Goal: Check status: Check status

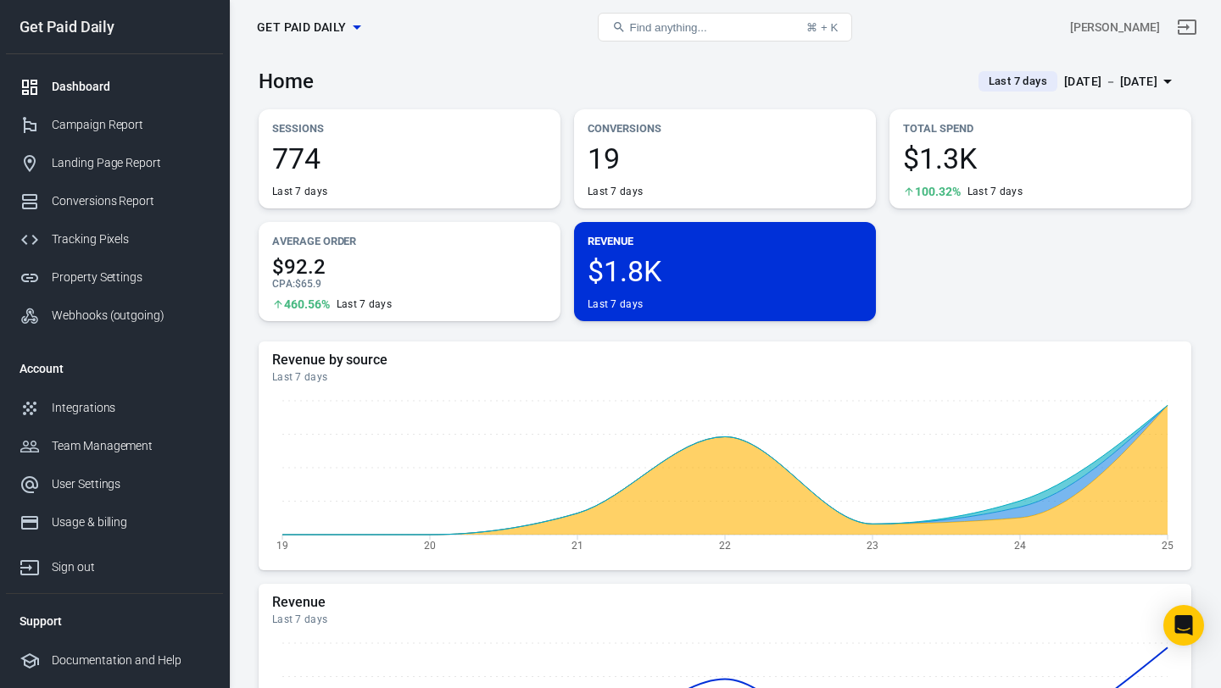
click at [985, 75] on span "Last 7 days" at bounding box center [1018, 81] width 72 height 17
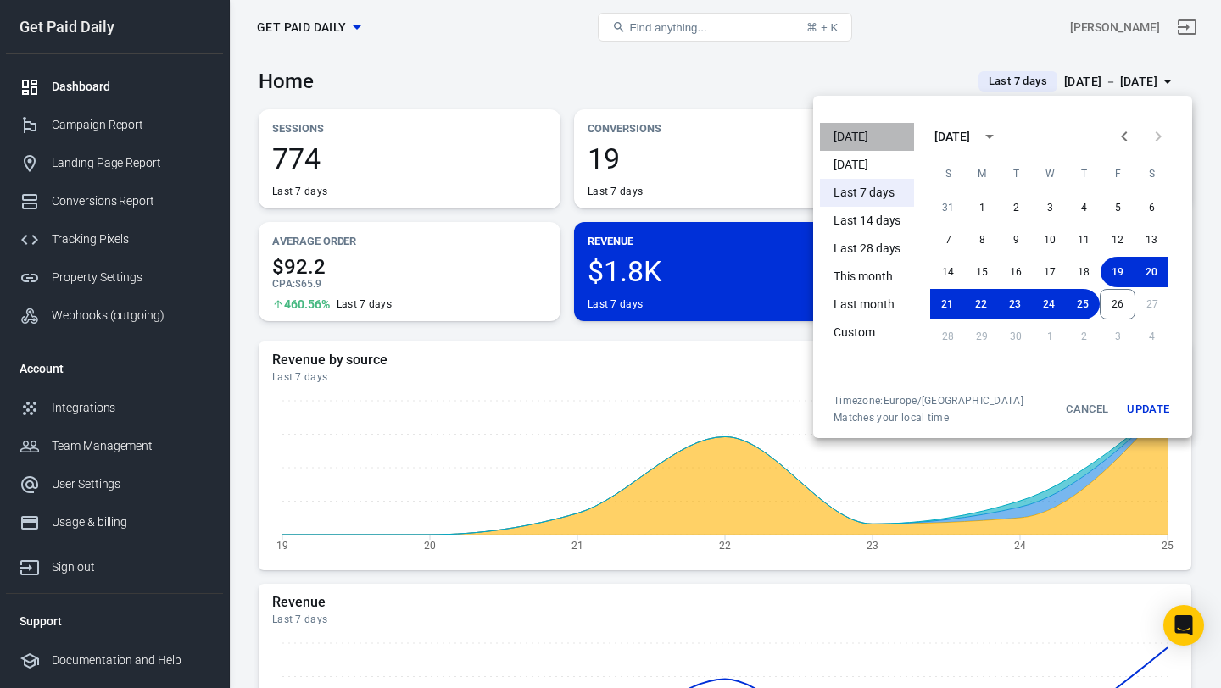
click at [863, 136] on li "[DATE]" at bounding box center [867, 137] width 94 height 28
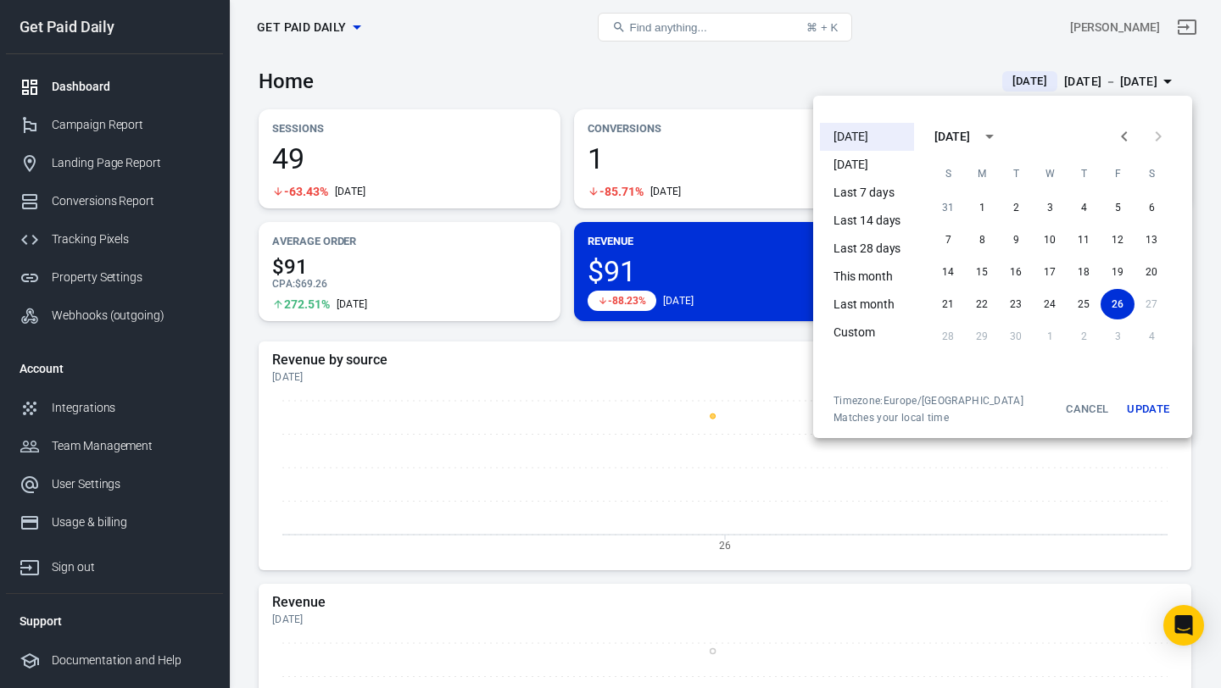
click at [679, 86] on div at bounding box center [610, 344] width 1221 height 688
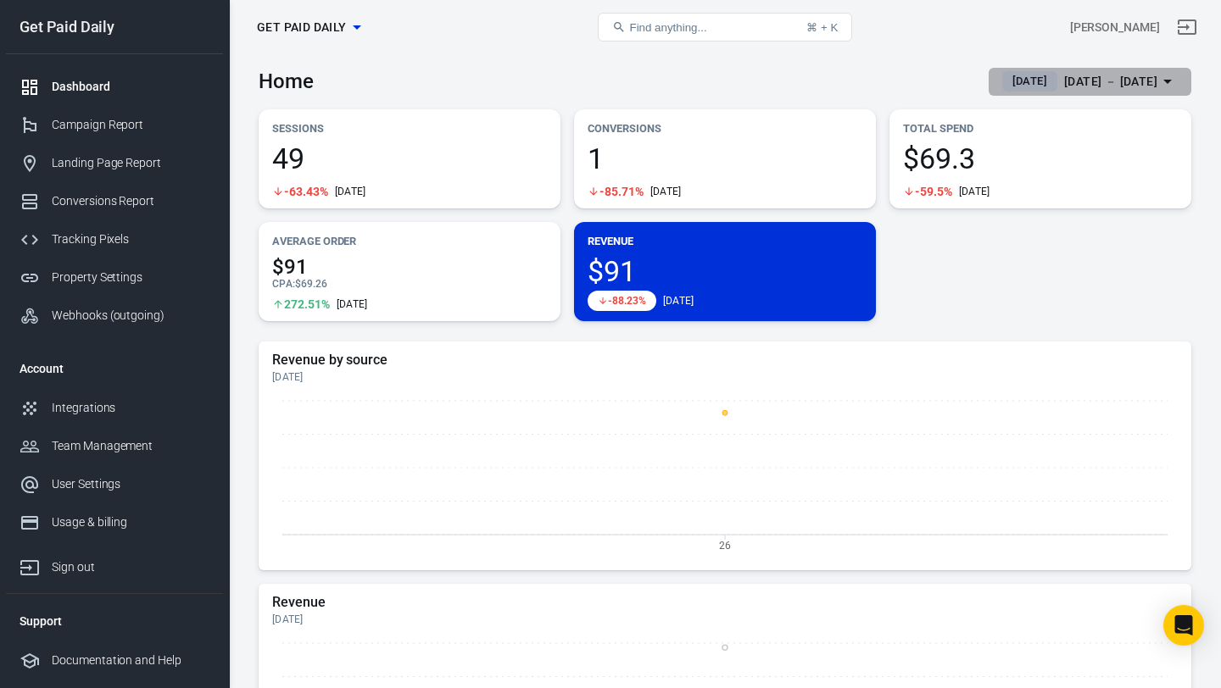
click at [1005, 81] on span "[DATE]" at bounding box center [1029, 81] width 48 height 17
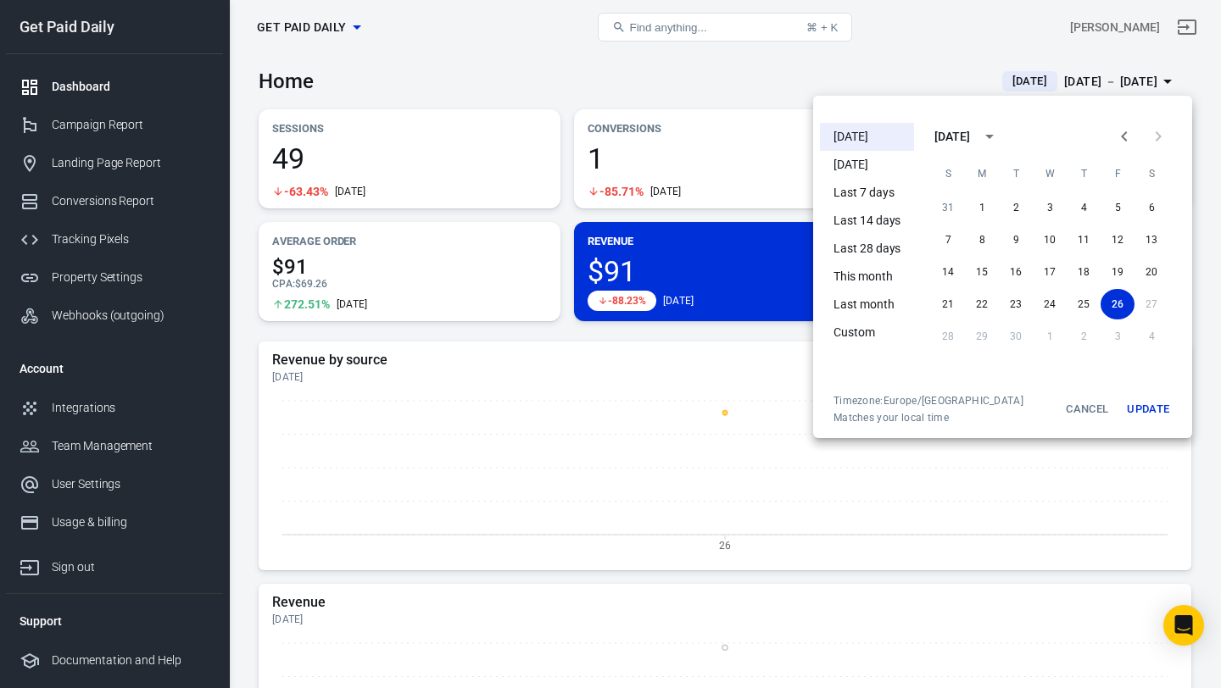
click at [875, 156] on li "Yesterday" at bounding box center [867, 165] width 94 height 28
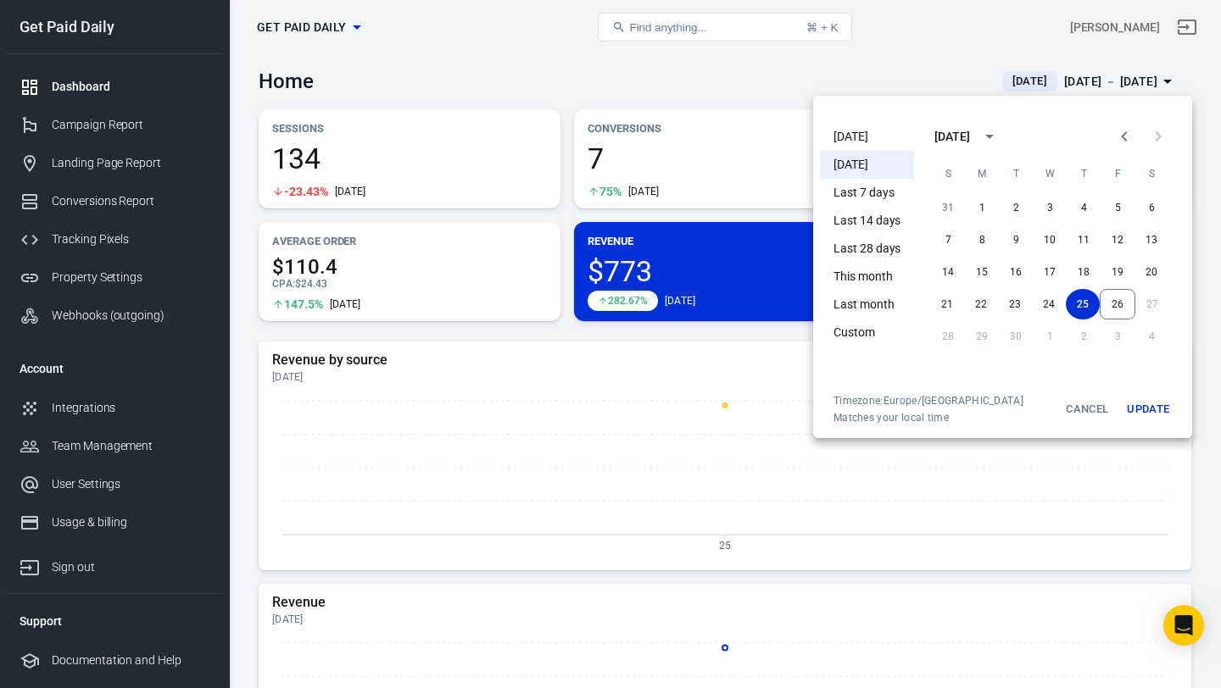
click at [899, 69] on div at bounding box center [610, 344] width 1221 height 688
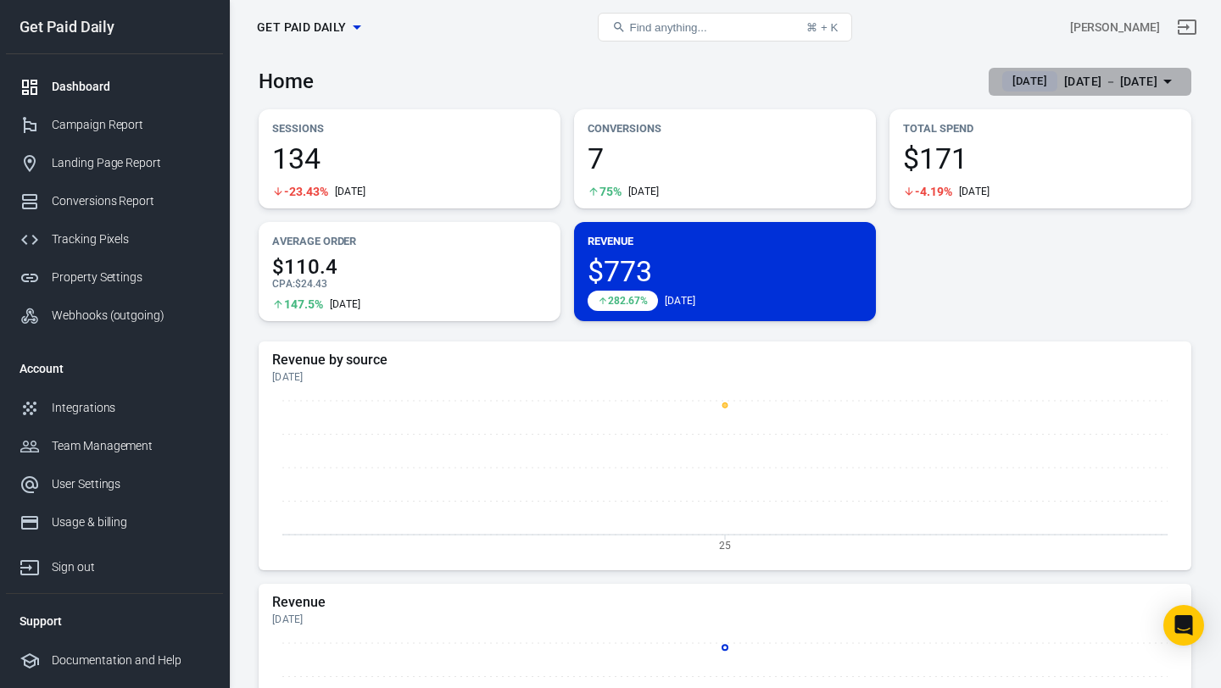
click at [1005, 84] on span "Yesterday" at bounding box center [1029, 81] width 48 height 17
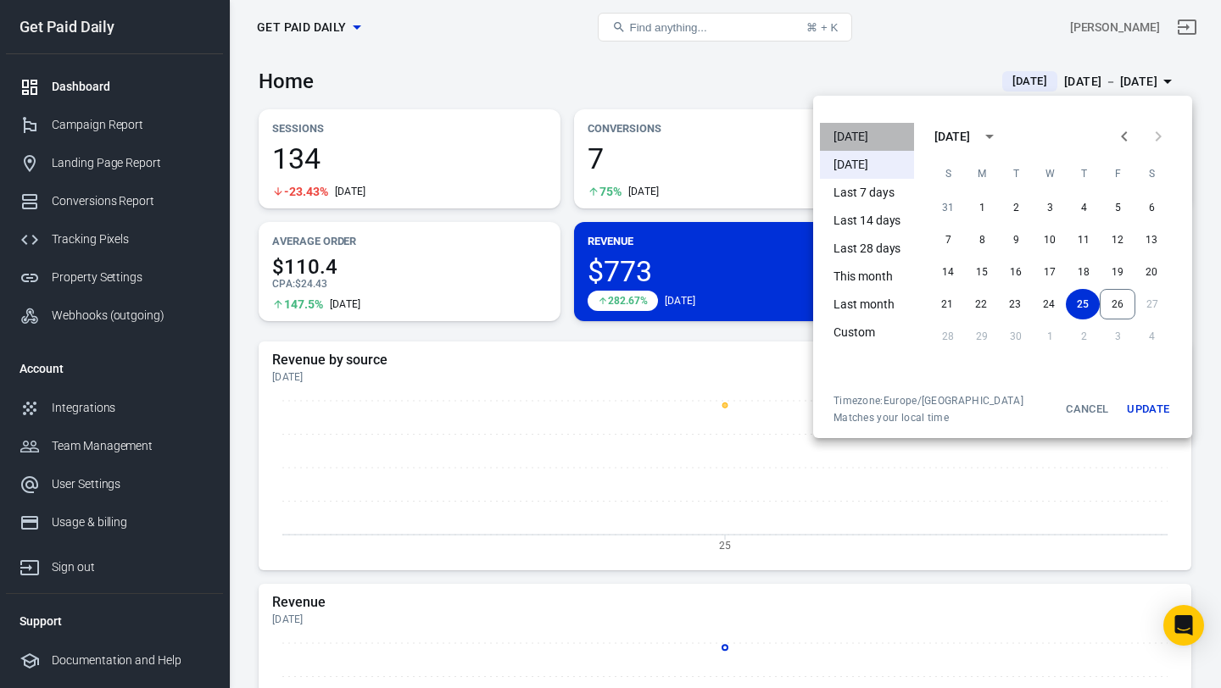
click at [873, 126] on li "[DATE]" at bounding box center [867, 137] width 94 height 28
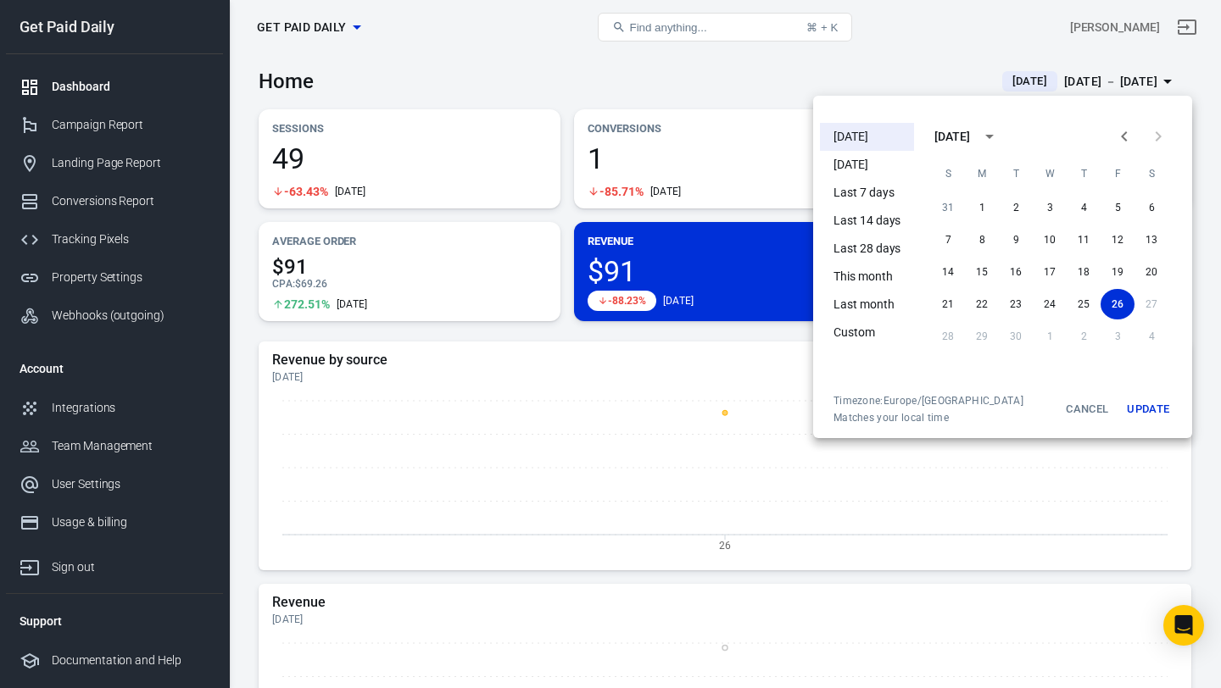
click at [876, 70] on div at bounding box center [610, 344] width 1221 height 688
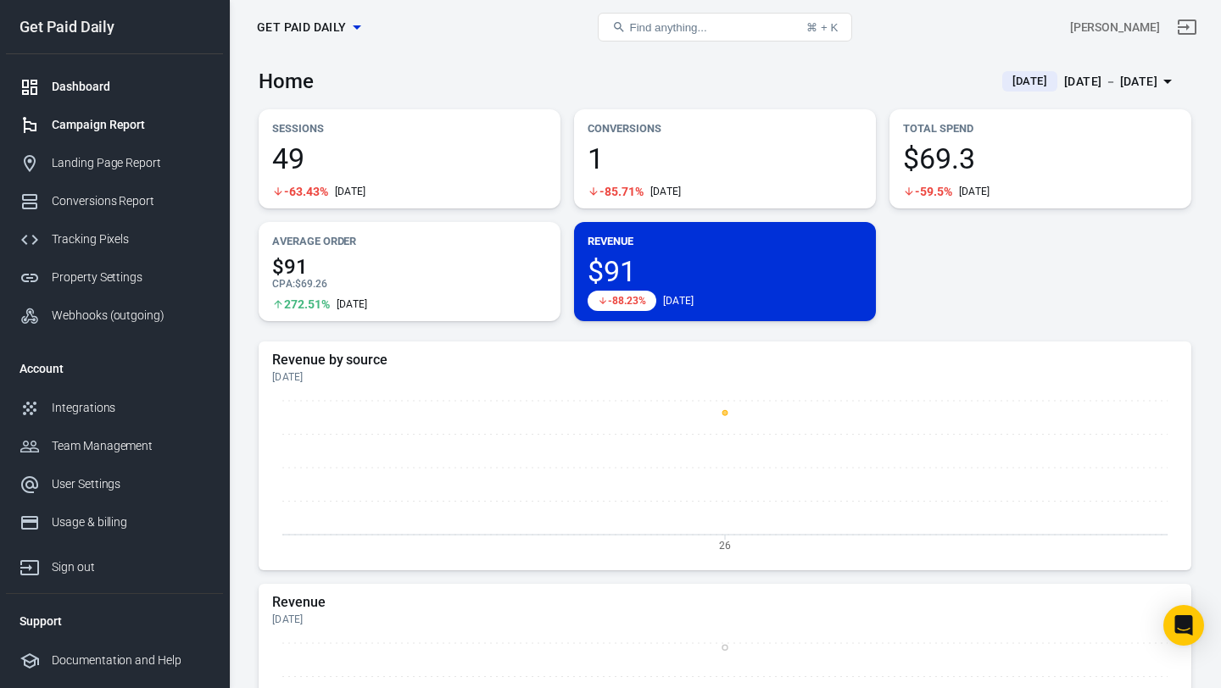
click at [116, 132] on div "Campaign Report" at bounding box center [131, 125] width 158 height 18
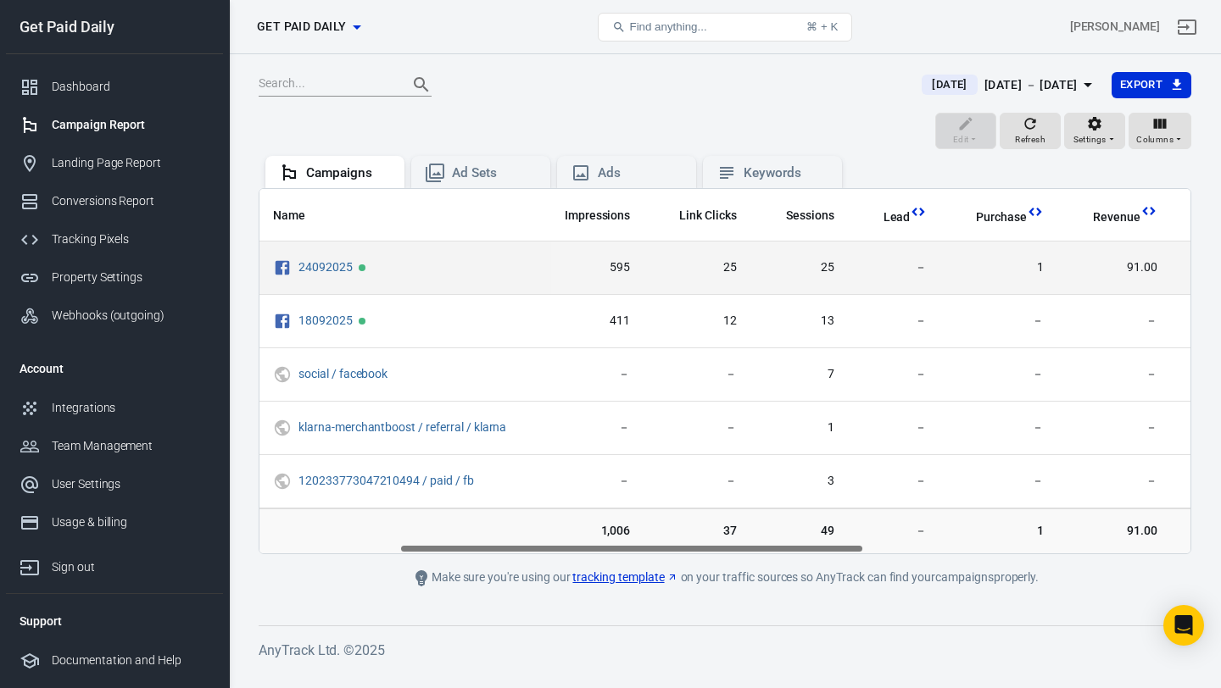
scroll to position [0, 280]
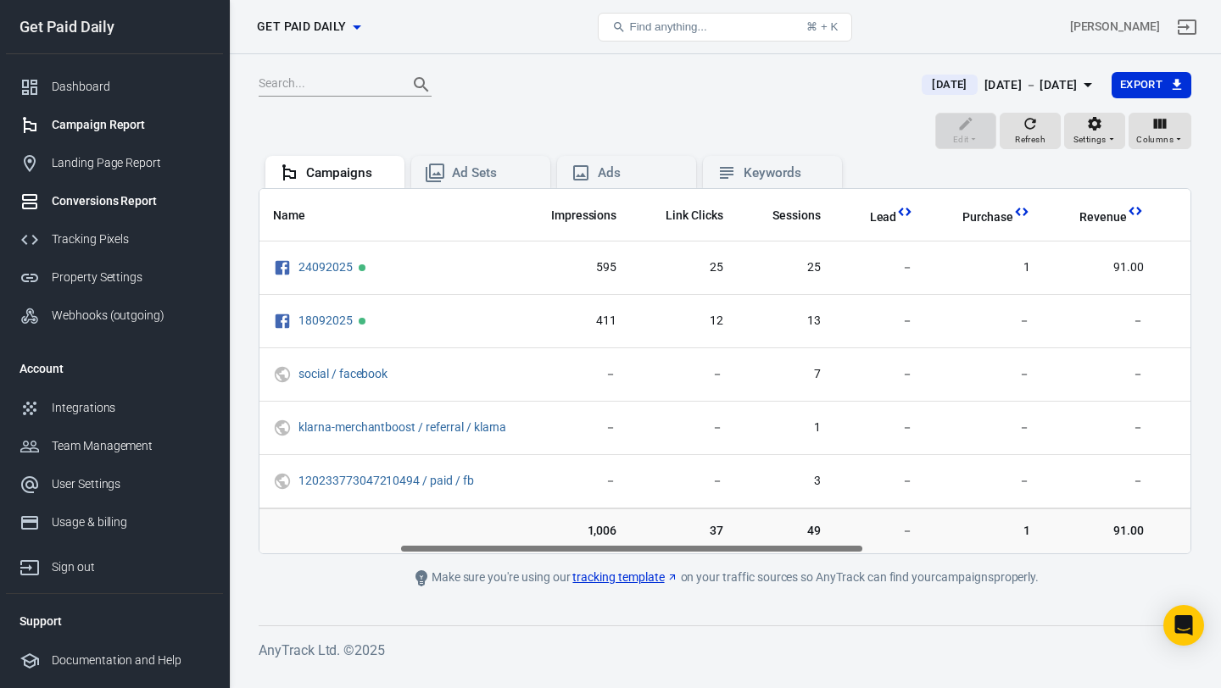
click at [142, 209] on div "Conversions Report" at bounding box center [131, 201] width 158 height 18
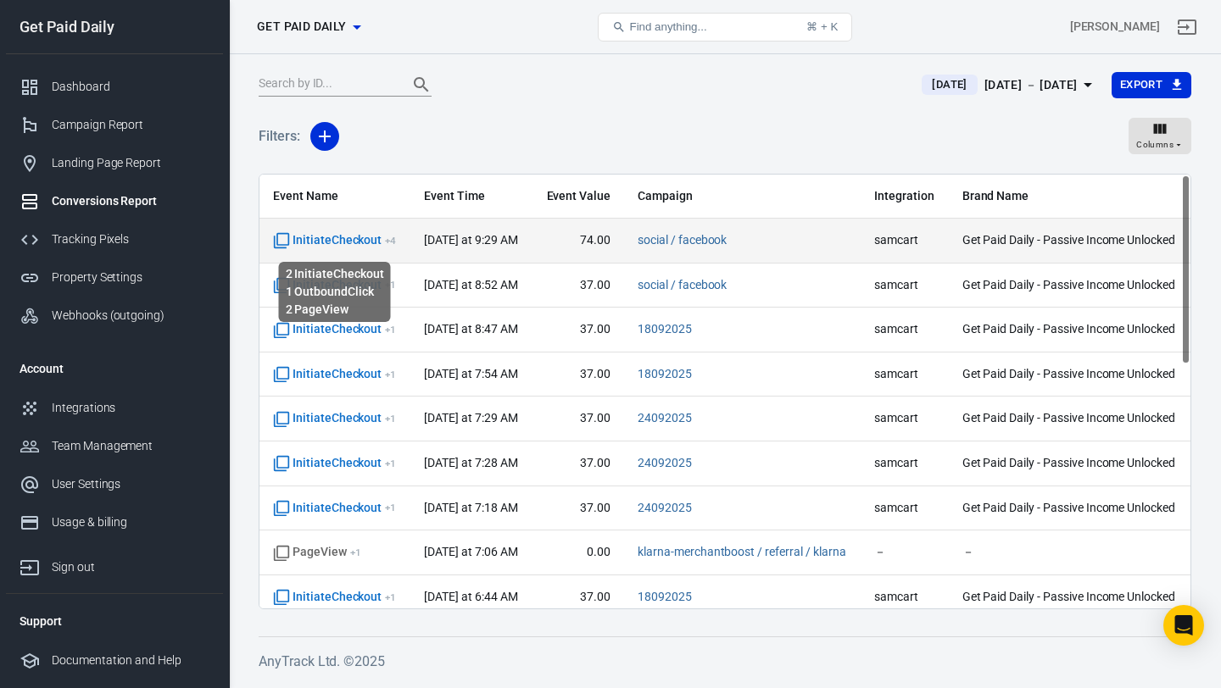
click at [331, 242] on span "InitiateCheckout + 4" at bounding box center [334, 240] width 123 height 17
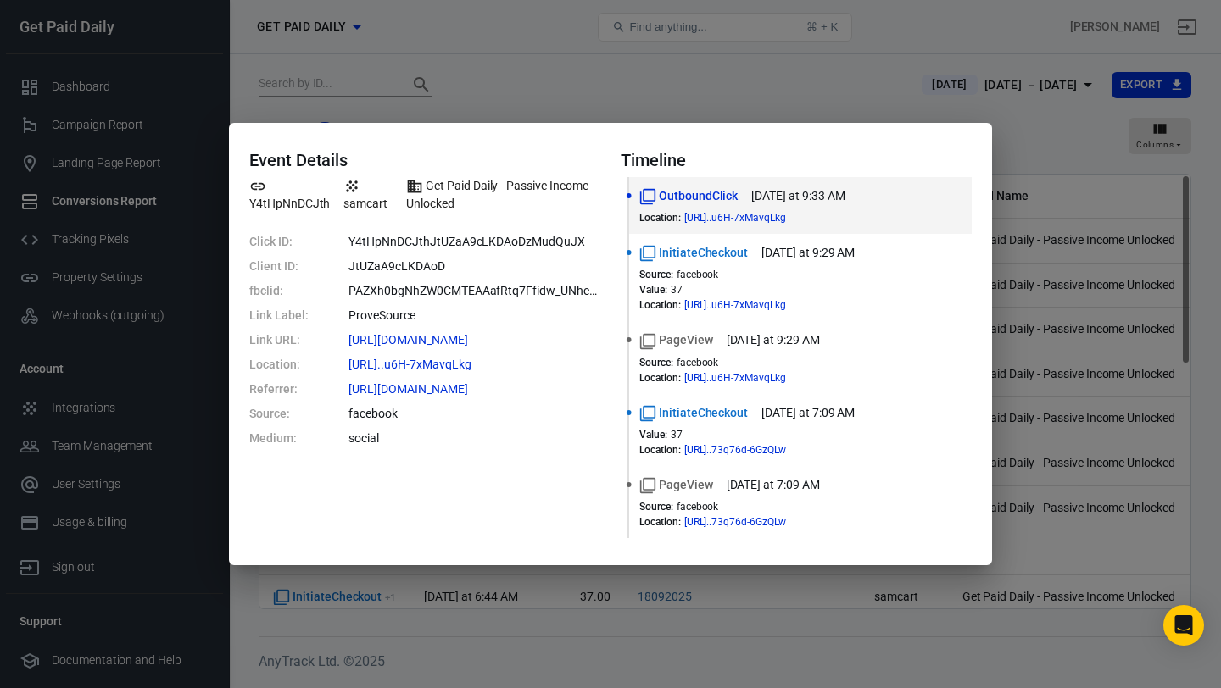
click at [826, 96] on div "Event Details Y4tHpNnDCJth samcart Get Paid Daily - Passive Income Unlocked Cli…" at bounding box center [610, 344] width 1221 height 688
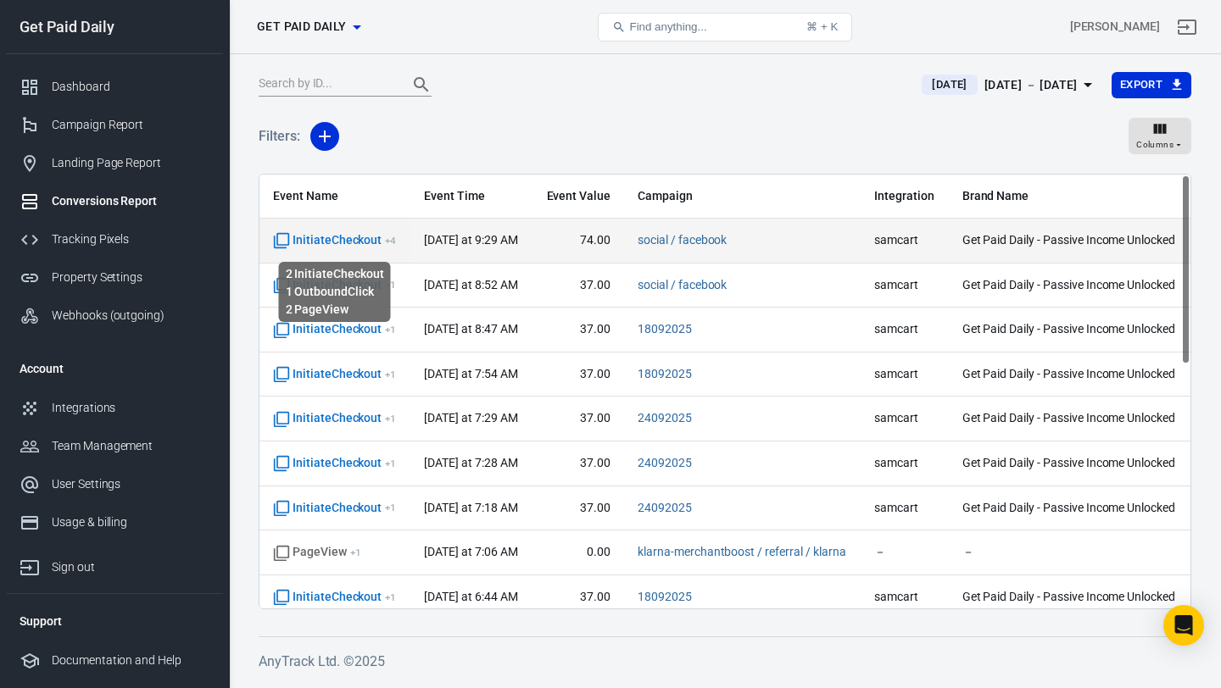
click at [362, 241] on span "InitiateCheckout + 4" at bounding box center [334, 240] width 123 height 17
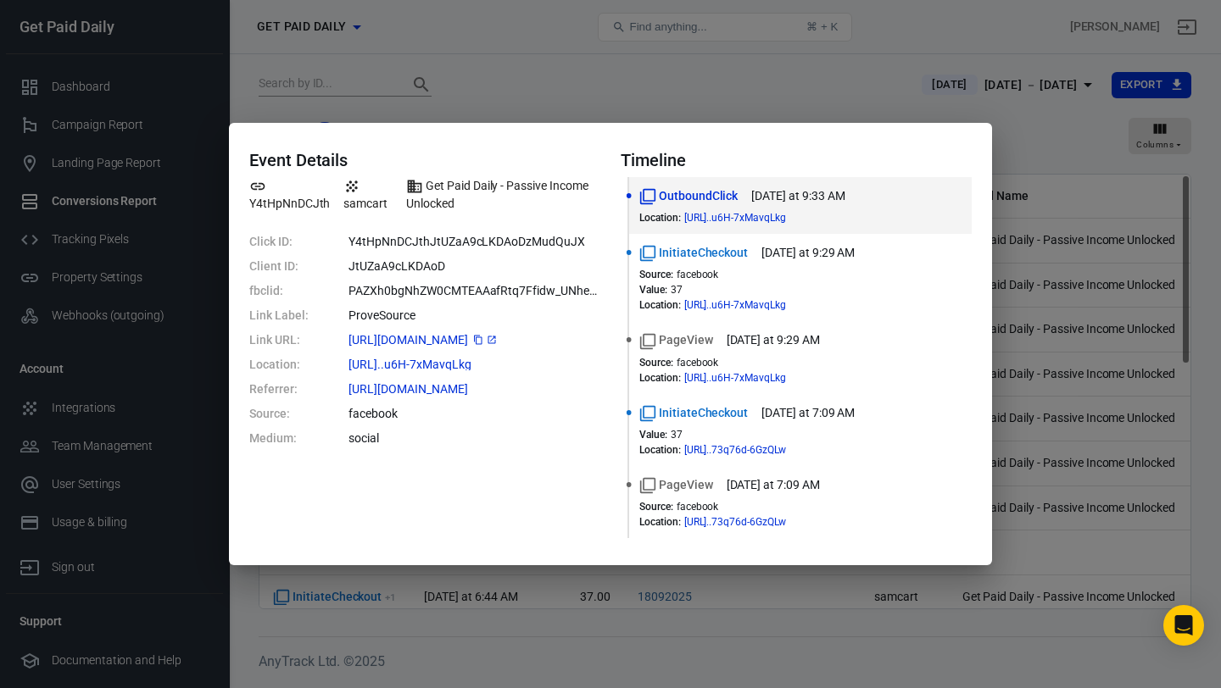
click at [497, 343] on icon at bounding box center [492, 340] width 10 height 10
click at [841, 82] on div "Event Details Y4tHpNnDCJth samcart Get Paid Daily - Passive Income Unlocked Cli…" at bounding box center [610, 344] width 1221 height 688
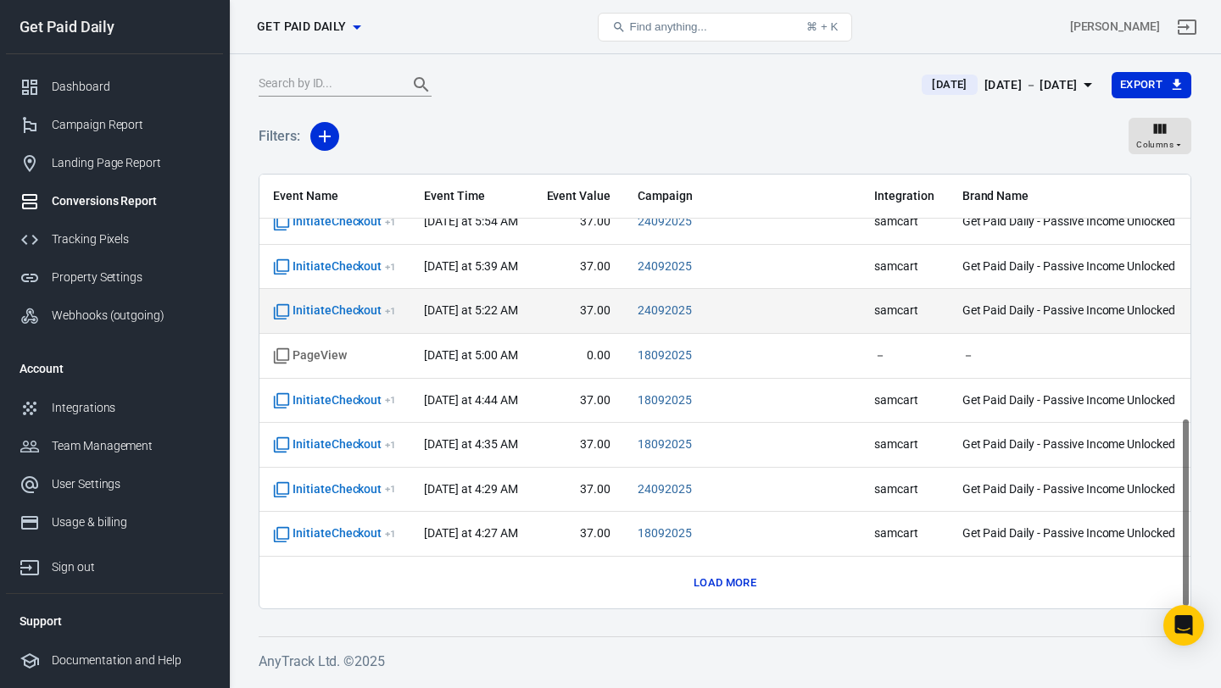
scroll to position [555, 0]
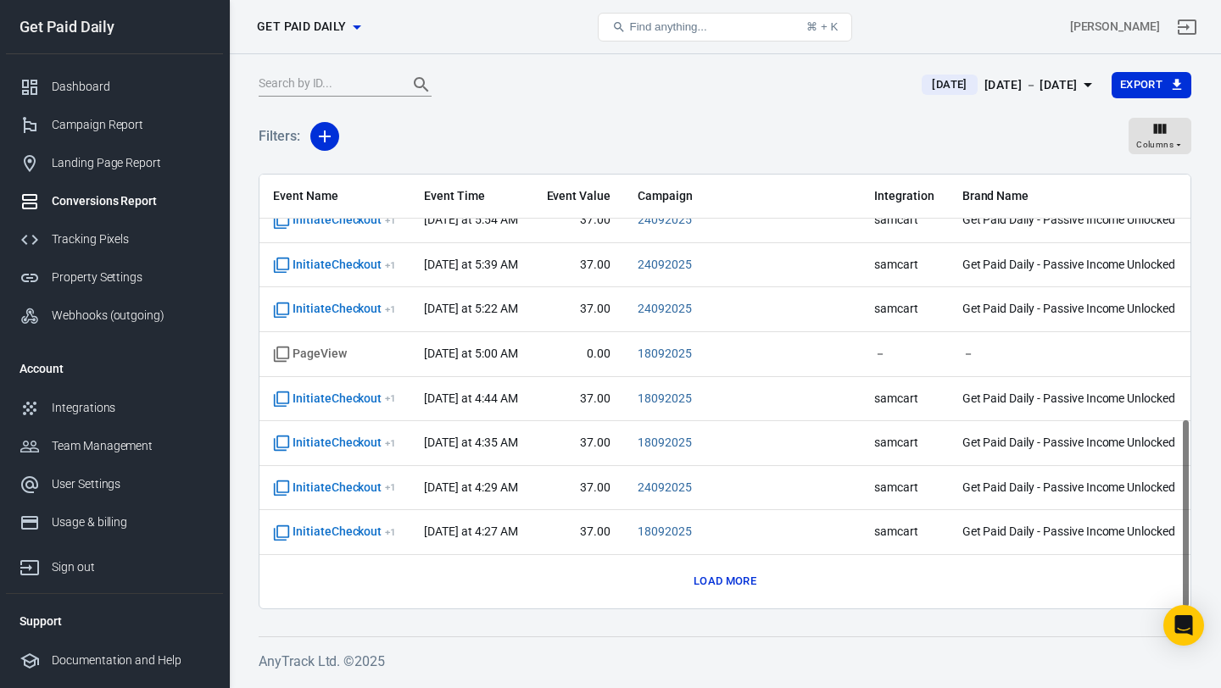
click at [717, 573] on button "Load more" at bounding box center [724, 582] width 71 height 26
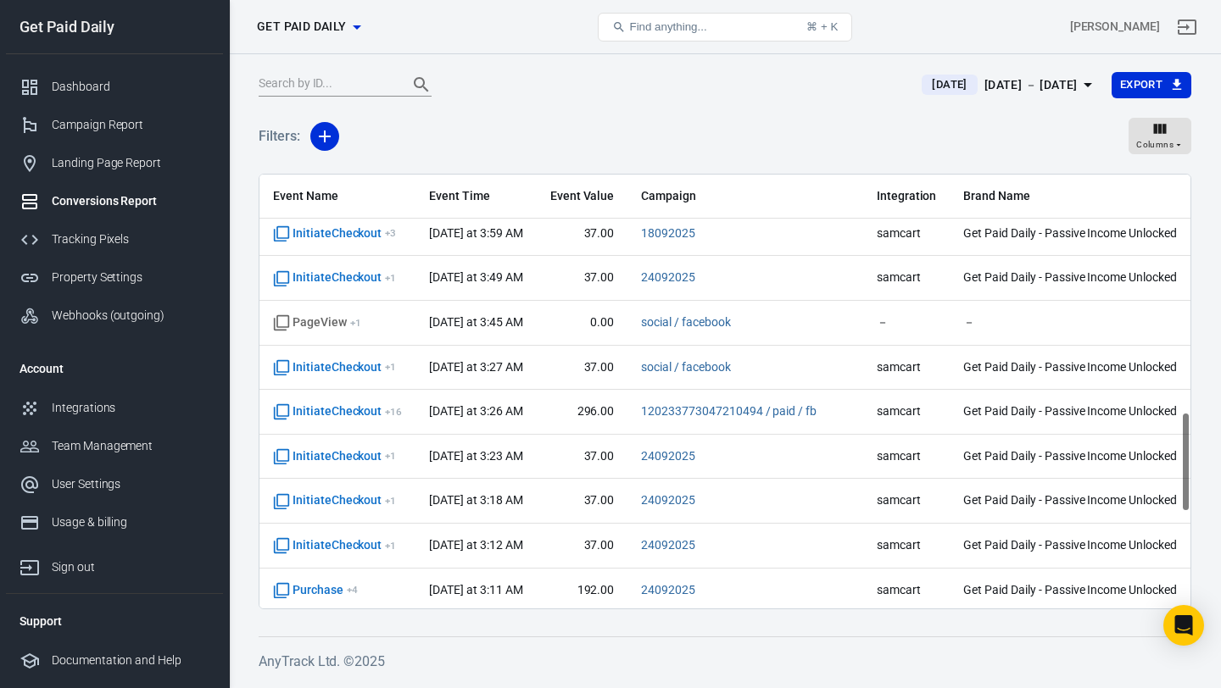
scroll to position [1037, 0]
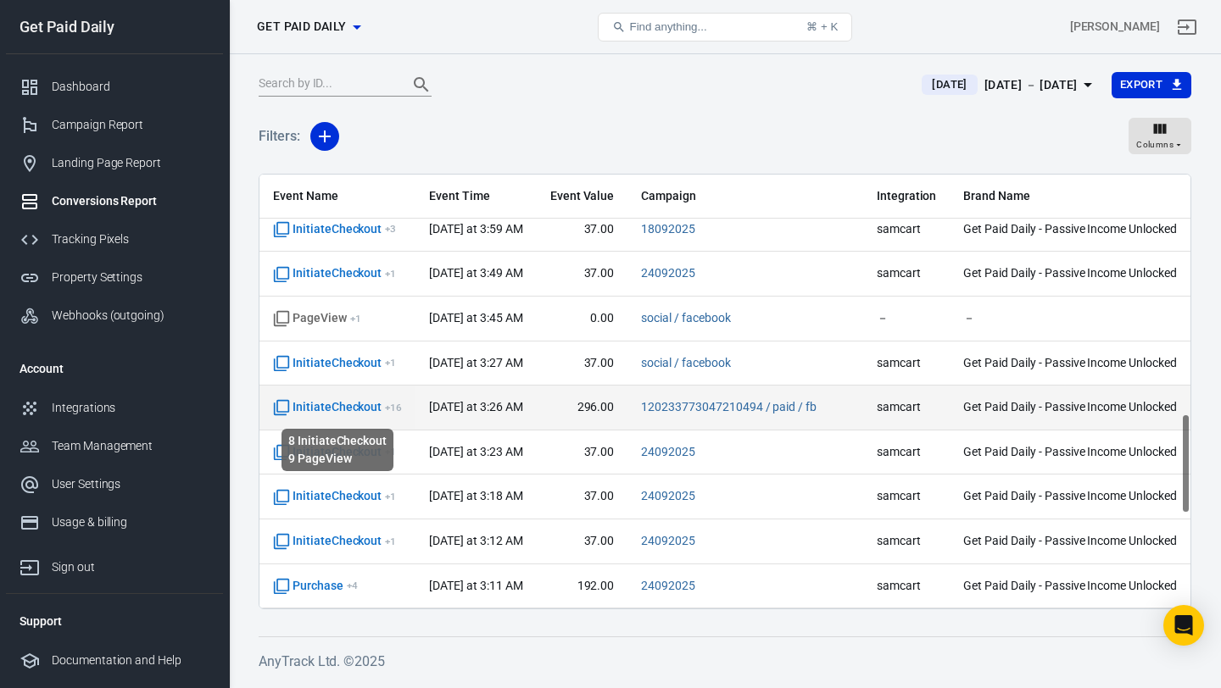
click at [357, 406] on span "InitiateCheckout + 16" at bounding box center [337, 407] width 129 height 17
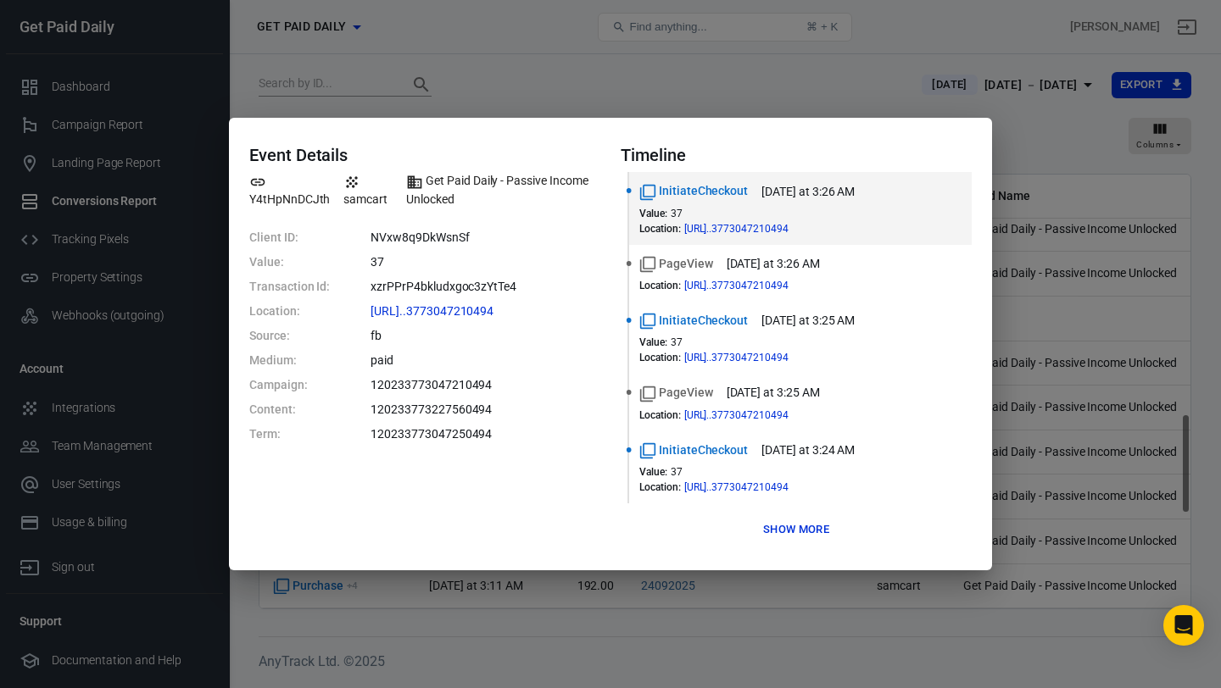
click at [782, 532] on button "Show more" at bounding box center [796, 530] width 75 height 26
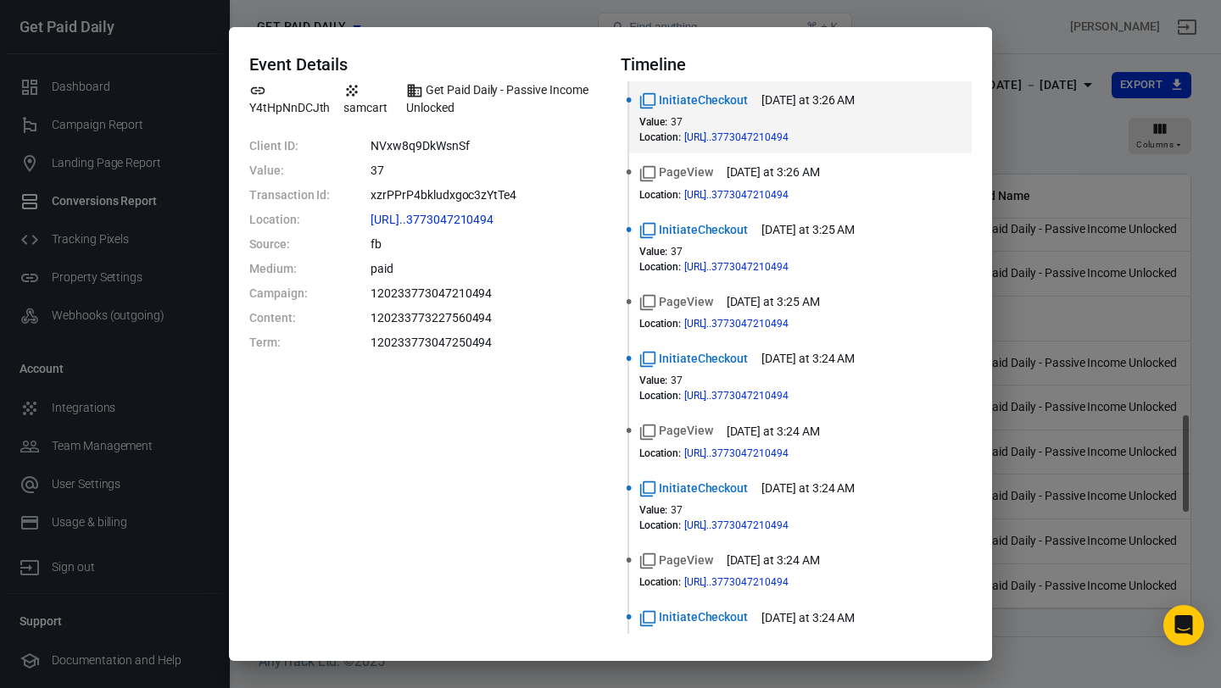
click at [896, 17] on div "Event Details Y4tHpNnDCJth samcart Get Paid Daily - Passive Income Unlocked Cli…" at bounding box center [610, 344] width 1221 height 688
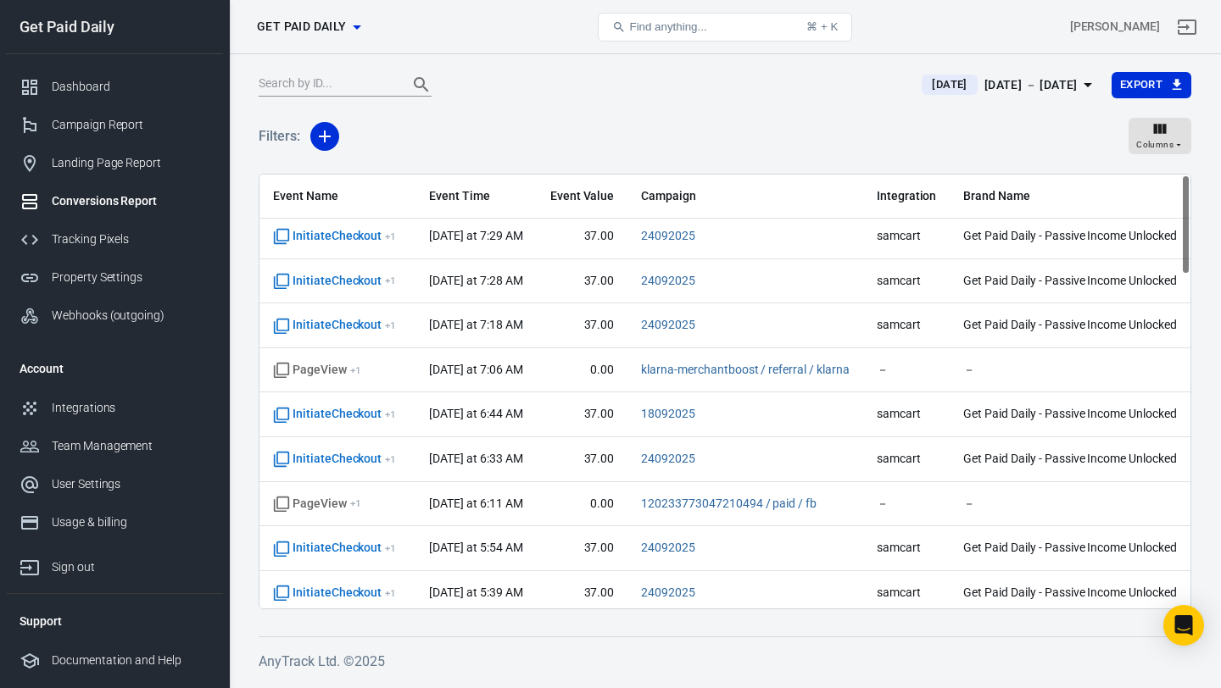
scroll to position [0, 0]
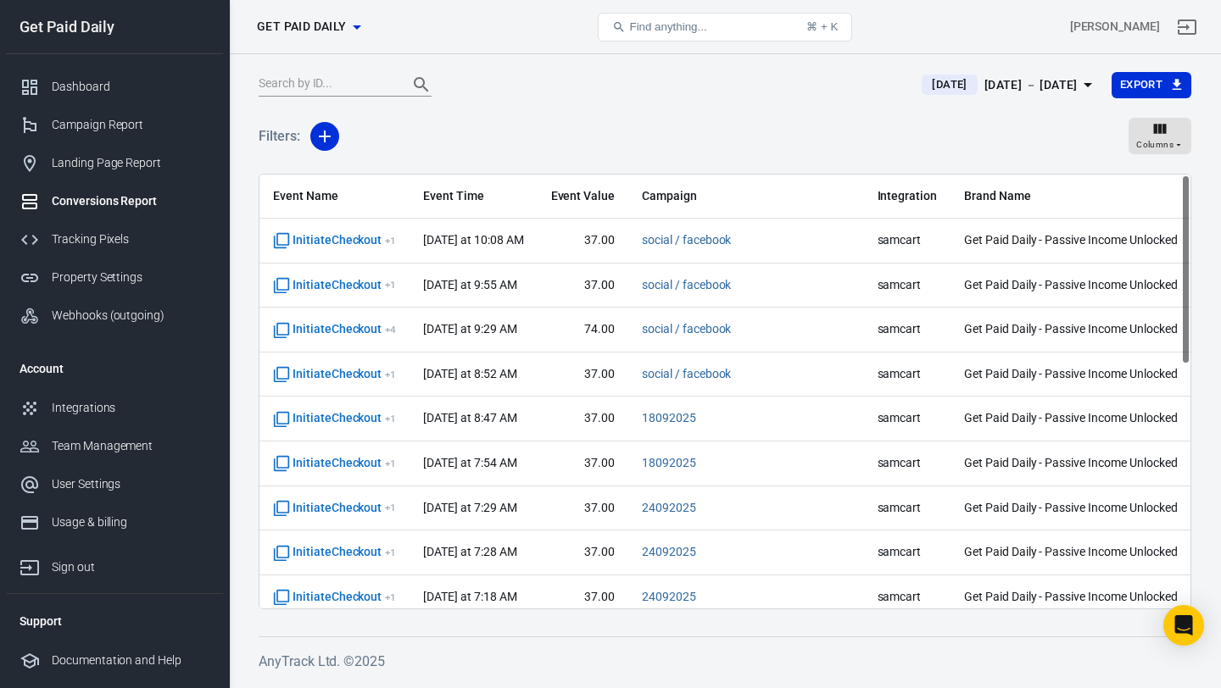
click at [142, 201] on div "Conversions Report" at bounding box center [131, 201] width 158 height 18
click at [142, 120] on div "Campaign Report" at bounding box center [131, 125] width 158 height 18
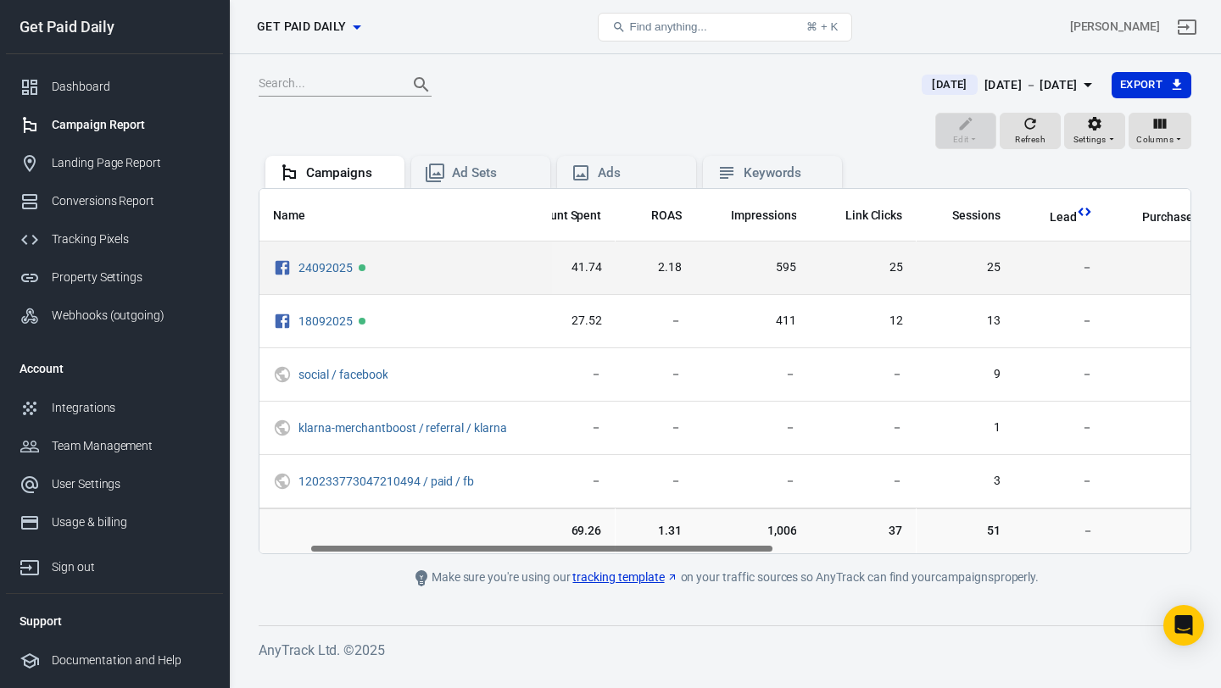
scroll to position [0, 97]
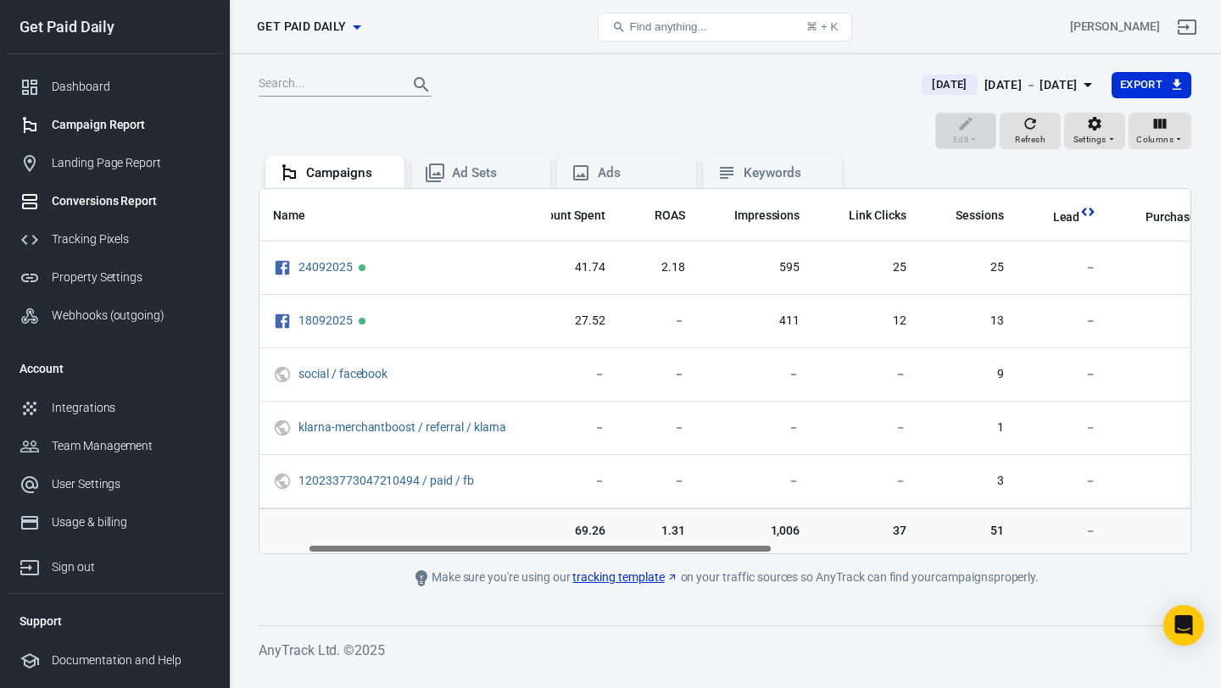
click at [137, 195] on div "Conversions Report" at bounding box center [131, 201] width 158 height 18
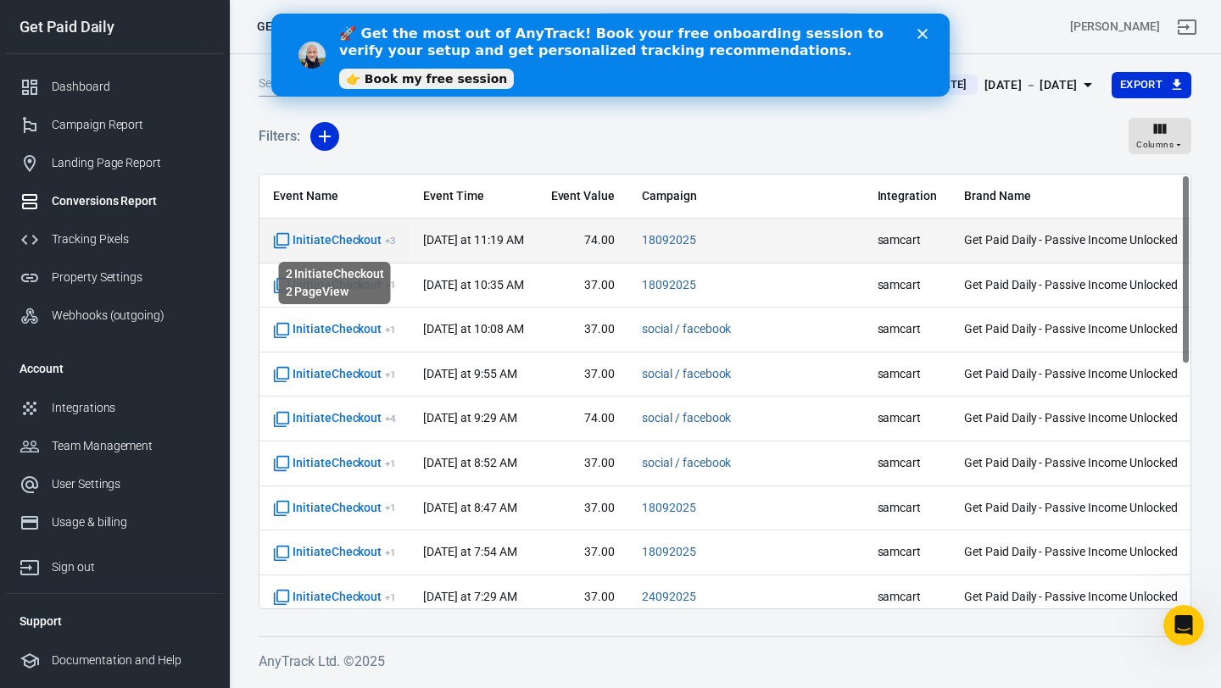
click at [349, 242] on span "InitiateCheckout + 3" at bounding box center [334, 240] width 123 height 17
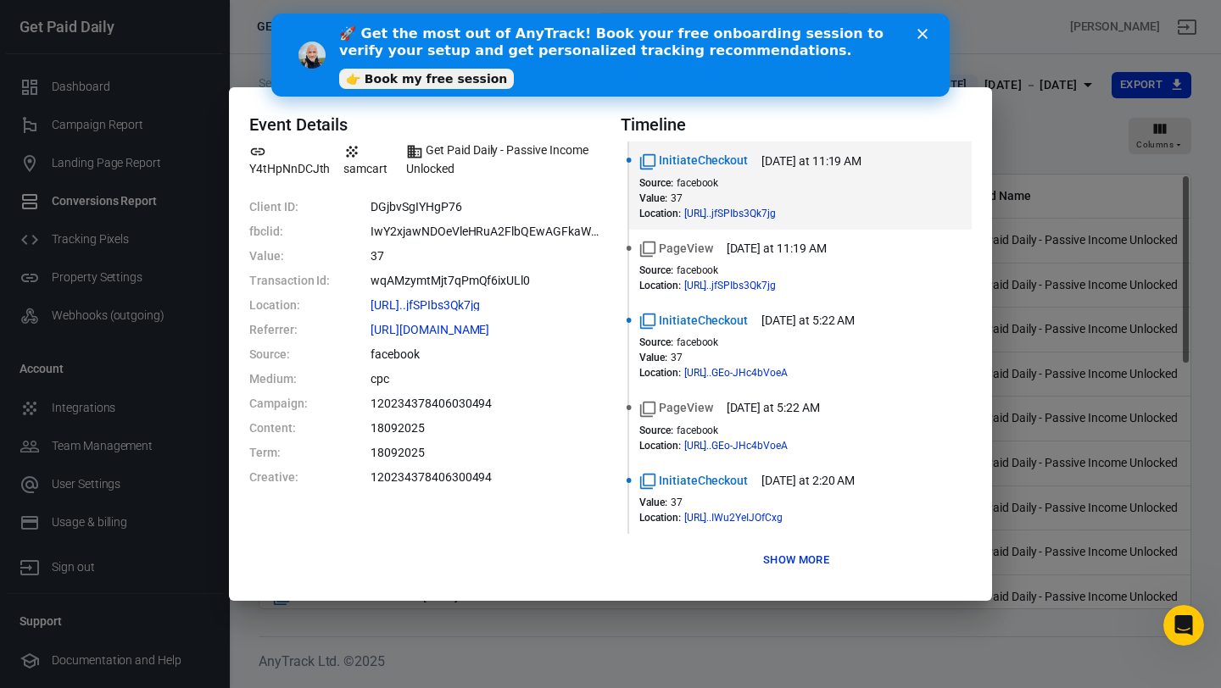
click at [779, 560] on button "Show more" at bounding box center [796, 561] width 75 height 26
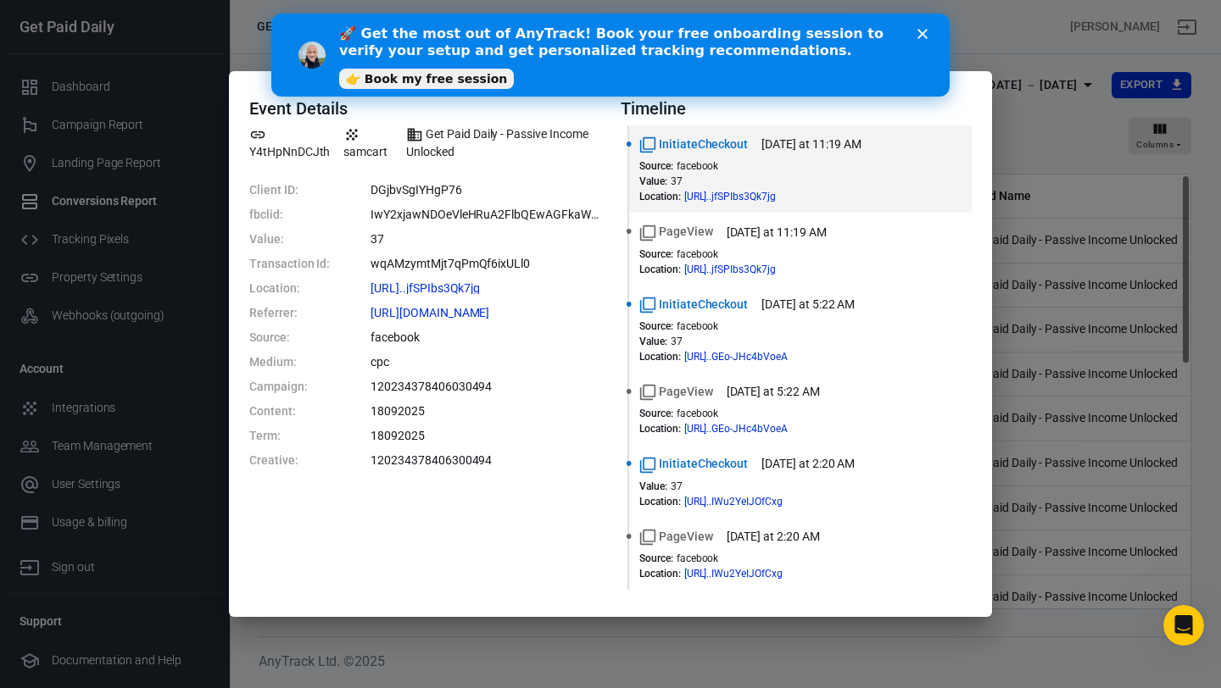
click at [972, 32] on div "Event Details Y4tHpNnDCJth samcart Get Paid Daily - Passive Income Unlocked Cli…" at bounding box center [610, 344] width 1221 height 688
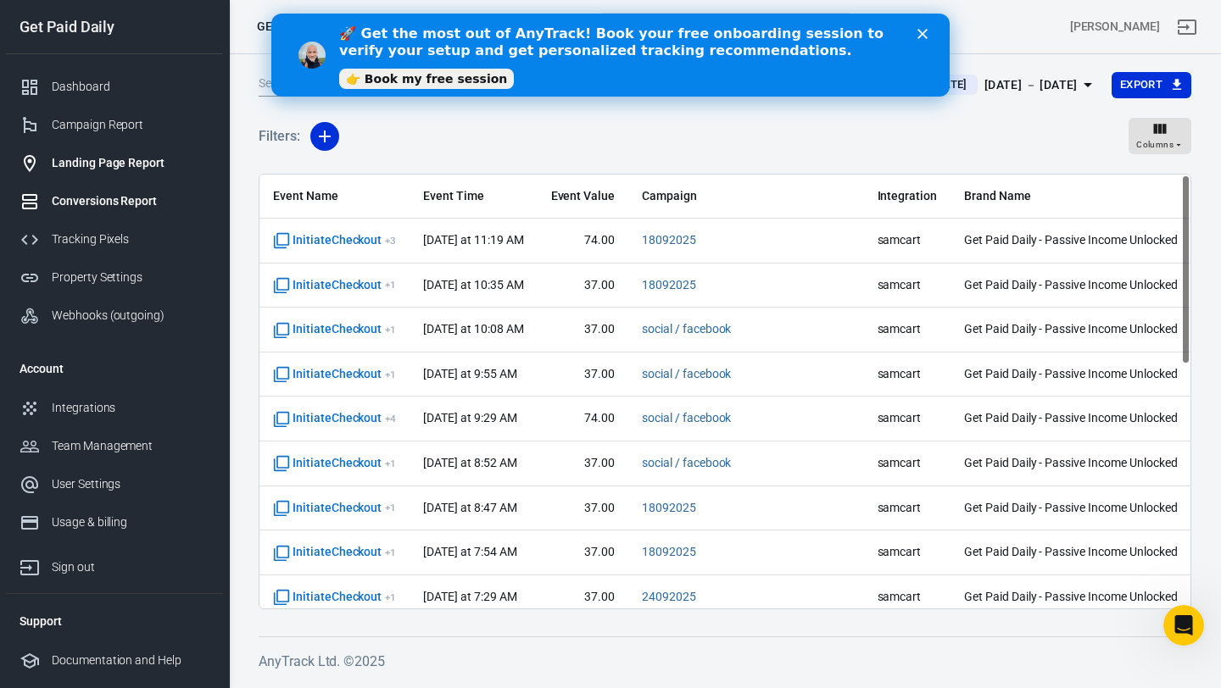
click at [126, 164] on div "Landing Page Report" at bounding box center [131, 163] width 158 height 18
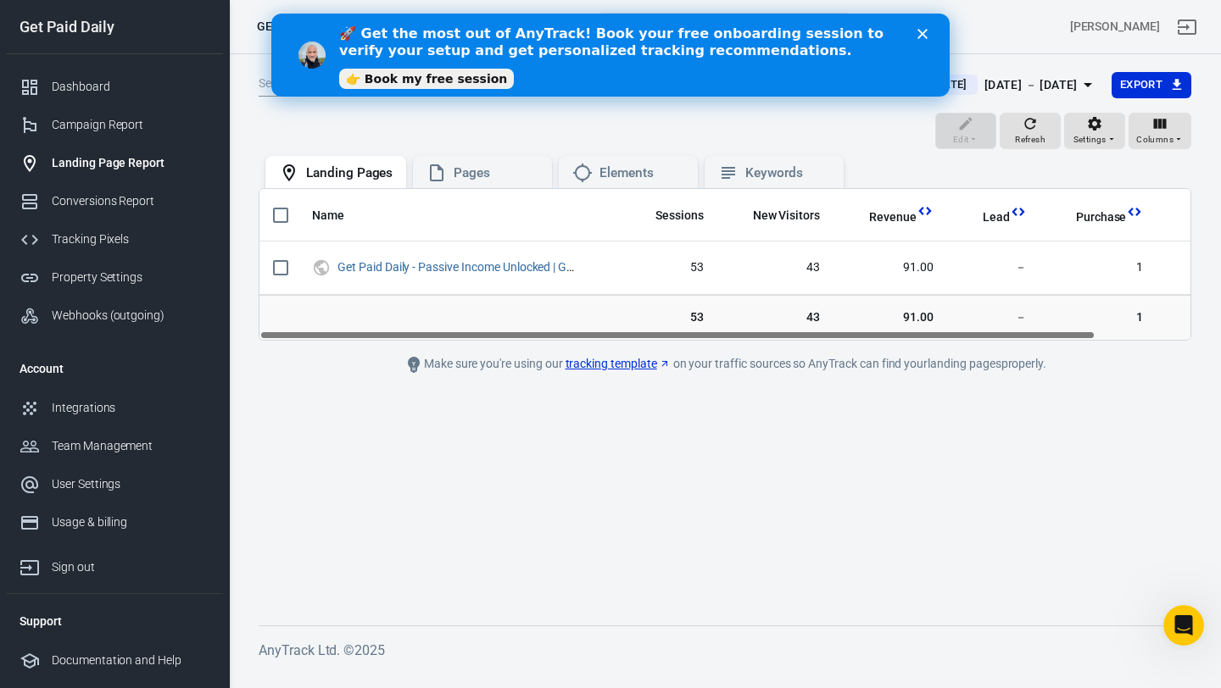
click at [995, 90] on div "[DATE] － [DATE]" at bounding box center [1030, 85] width 93 height 21
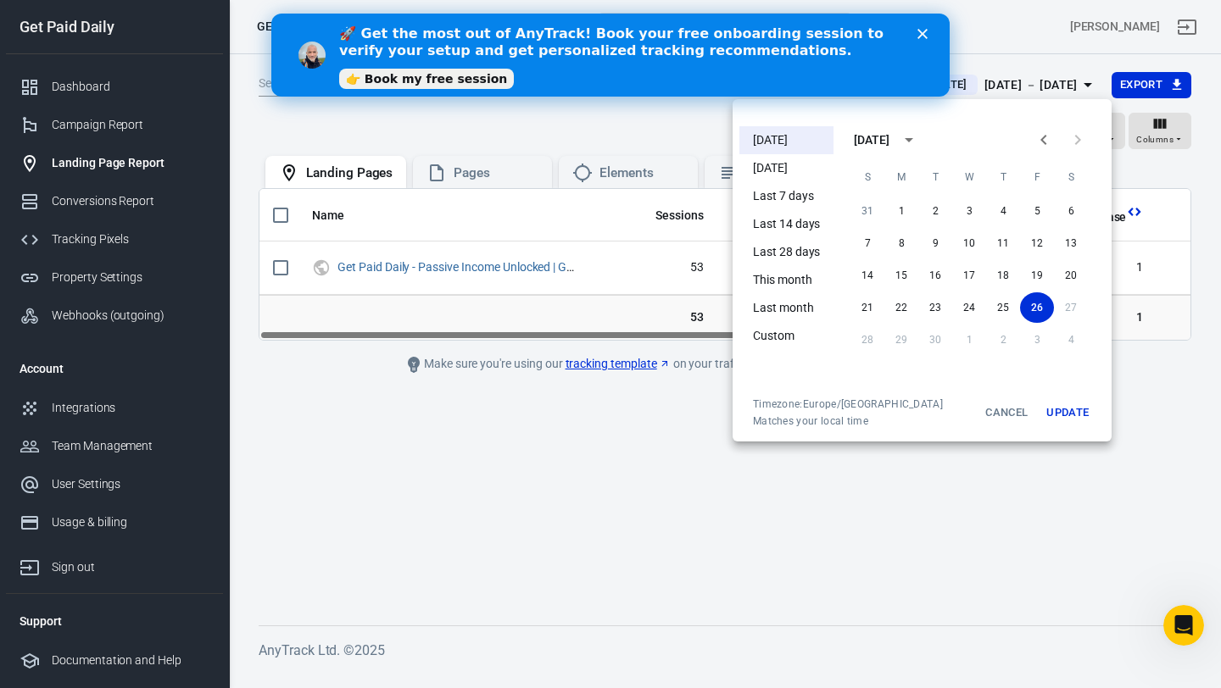
click at [786, 173] on li "[DATE]" at bounding box center [786, 168] width 94 height 28
click at [1049, 409] on button "Update" at bounding box center [1067, 413] width 54 height 31
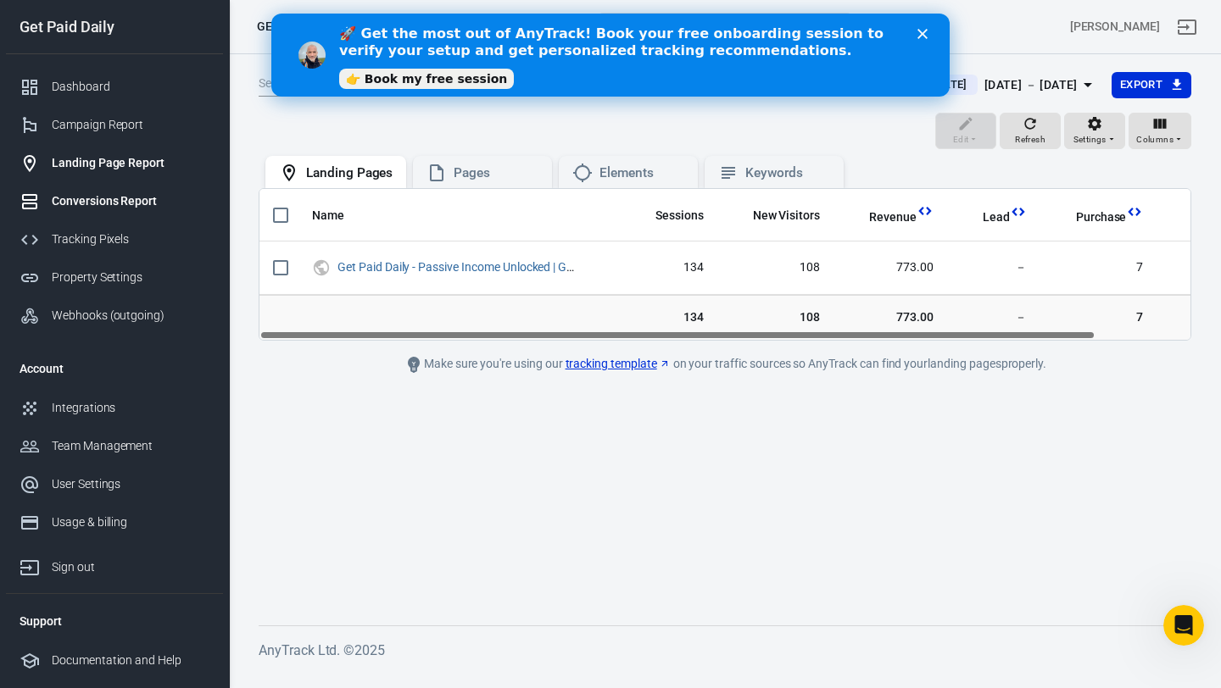
click at [136, 194] on div "Conversions Report" at bounding box center [131, 201] width 158 height 18
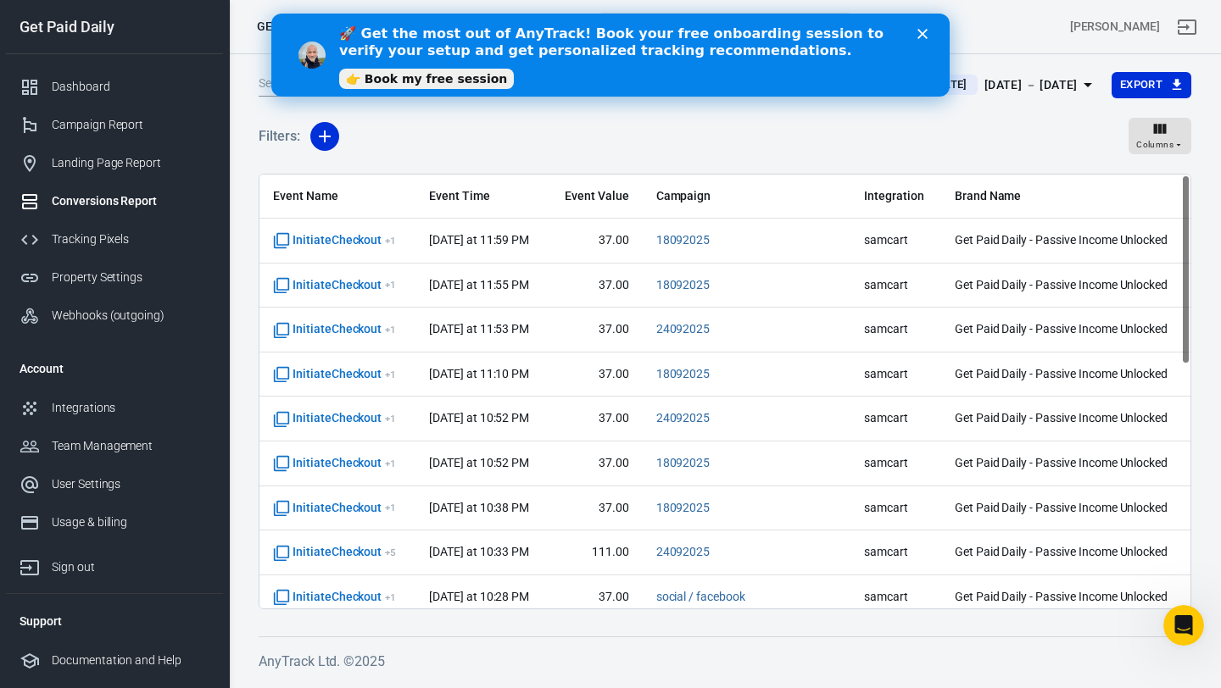
click at [1020, 81] on div "[DATE] － [DATE]" at bounding box center [1030, 85] width 93 height 21
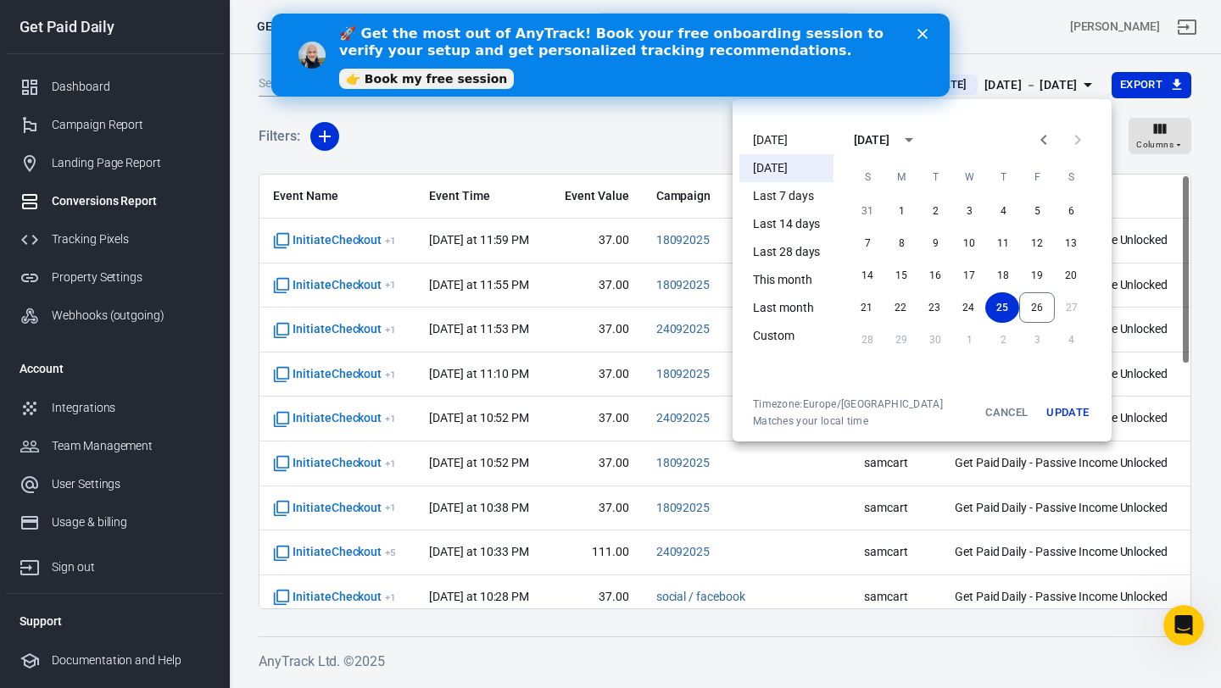
click at [776, 133] on li "[DATE]" at bounding box center [786, 140] width 94 height 28
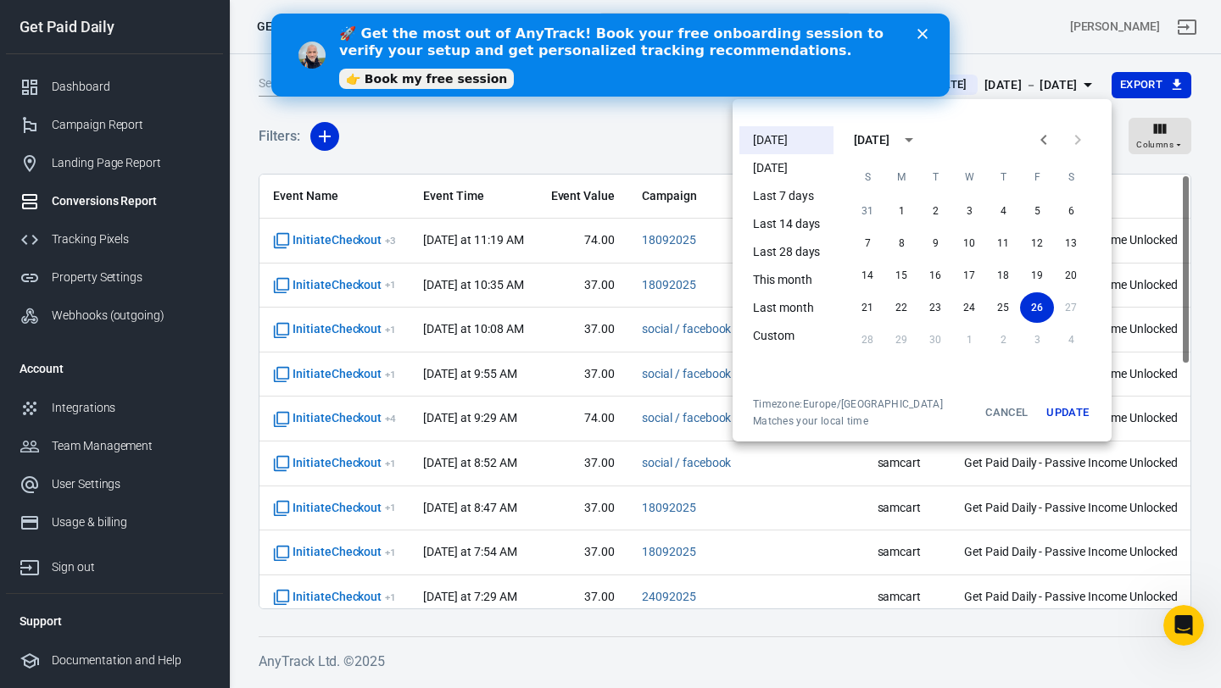
click at [1071, 420] on button "Update" at bounding box center [1067, 413] width 54 height 31
